Goal: Task Accomplishment & Management: Manage account settings

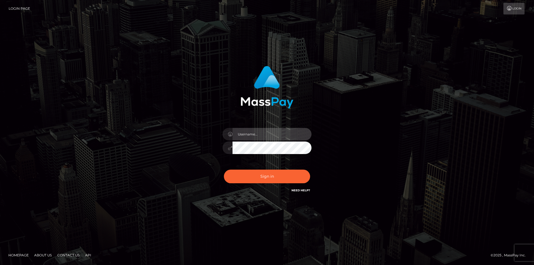
click at [263, 137] on input "text" at bounding box center [272, 134] width 79 height 13
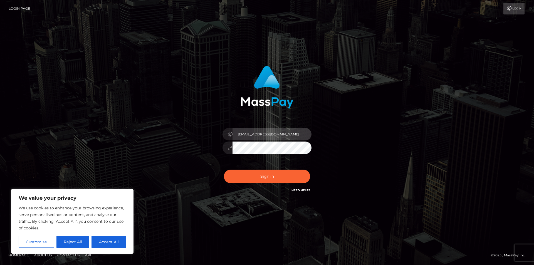
type input "[EMAIL_ADDRESS][DOMAIN_NAME]"
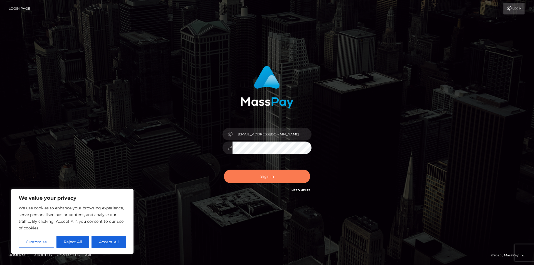
click at [271, 179] on button "Sign in" at bounding box center [267, 177] width 86 height 14
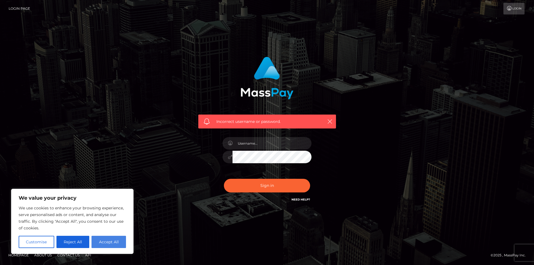
click at [113, 241] on button "Accept All" at bounding box center [109, 242] width 35 height 12
checkbox input "true"
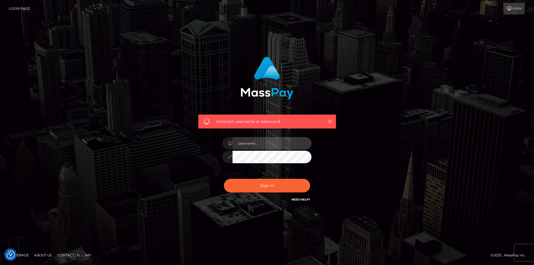
click at [282, 143] on input "text" at bounding box center [272, 143] width 79 height 13
click at [261, 147] on input "text" at bounding box center [272, 143] width 79 height 13
type input "[EMAIL_ADDRESS][DOMAIN_NAME]"
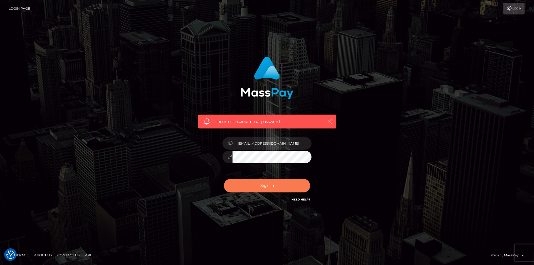
click at [270, 186] on button "Sign in" at bounding box center [267, 186] width 86 height 14
checkbox input "true"
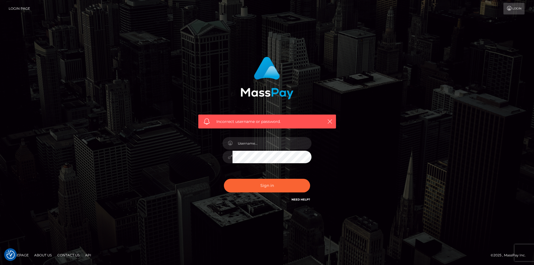
click at [300, 199] on link "Need Help?" at bounding box center [301, 200] width 19 height 4
click at [301, 199] on link "Need Help?" at bounding box center [301, 200] width 19 height 4
